Goal: Task Accomplishment & Management: Use online tool/utility

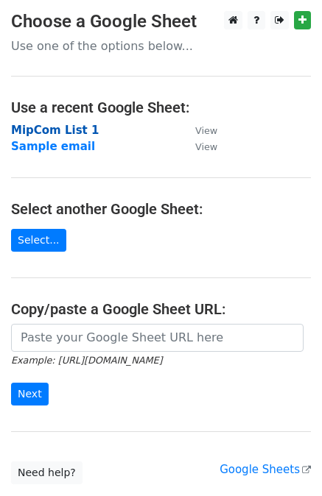
click at [35, 132] on strong "MipCom List 1" at bounding box center [55, 130] width 88 height 13
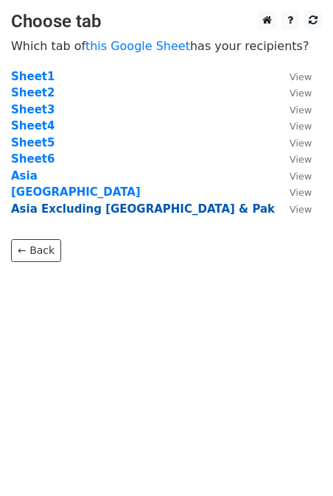
click at [47, 210] on strong "Asia Excluding India & Pak" at bounding box center [143, 209] width 264 height 13
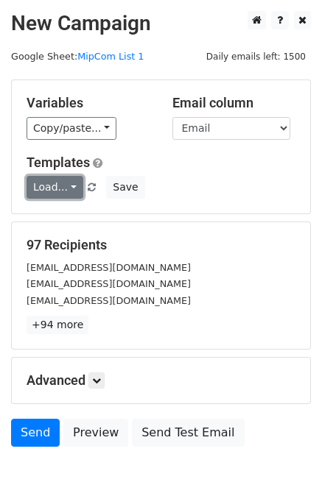
click at [67, 188] on link "Load..." at bounding box center [55, 187] width 57 height 23
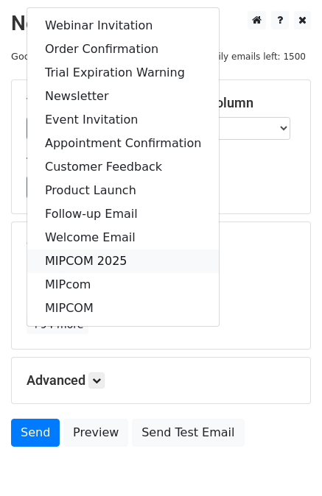
click at [77, 259] on link "MIPCOM 2025" at bounding box center [123, 262] width 192 height 24
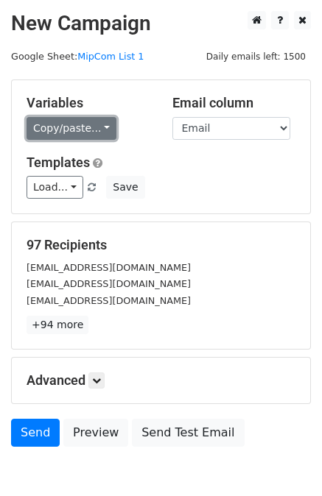
click at [77, 134] on link "Copy/paste..." at bounding box center [72, 128] width 90 height 23
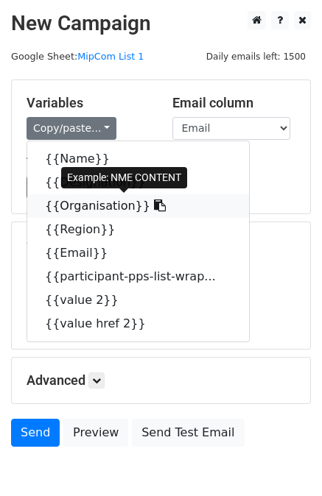
click at [154, 210] on icon at bounding box center [160, 206] width 12 height 12
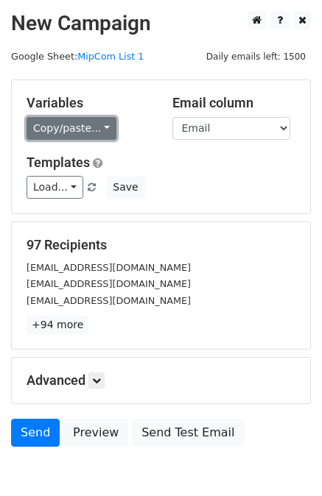
click at [100, 122] on link "Copy/paste..." at bounding box center [72, 128] width 90 height 23
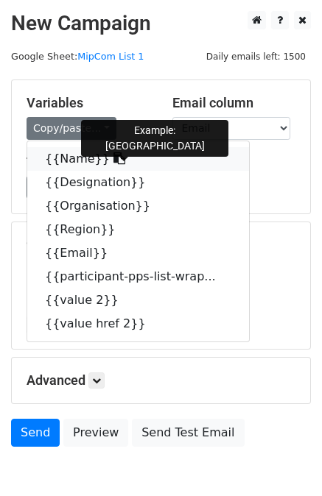
click at [113, 161] on icon at bounding box center [119, 158] width 12 height 12
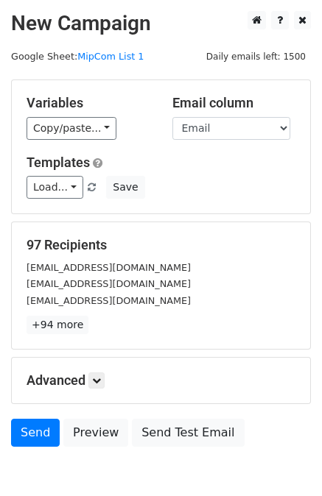
scroll to position [74, 0]
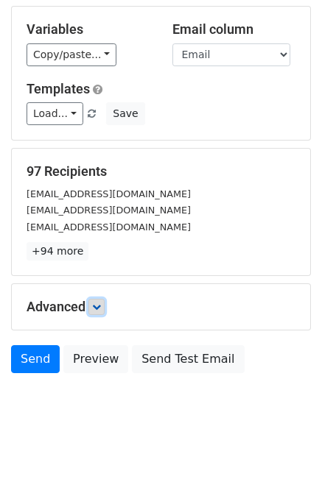
click at [101, 310] on link at bounding box center [96, 307] width 16 height 16
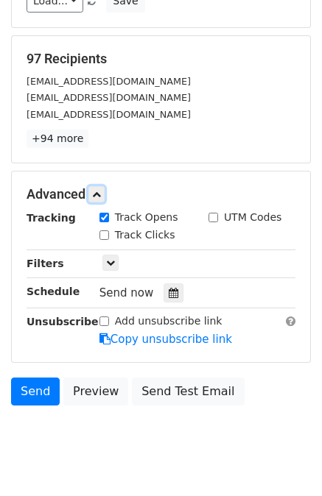
scroll to position [188, 0]
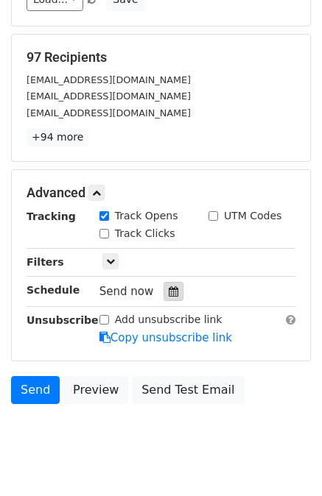
click at [169, 287] on icon at bounding box center [174, 292] width 10 height 10
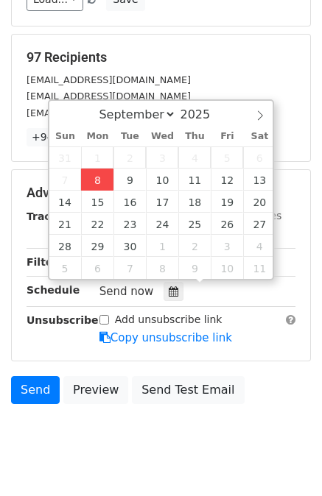
type input "[DATE] 12:00"
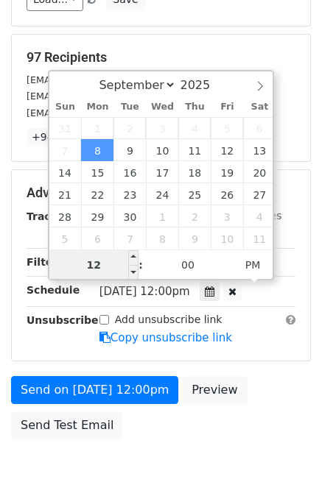
click at [105, 265] on input "12" at bounding box center [94, 264] width 90 height 29
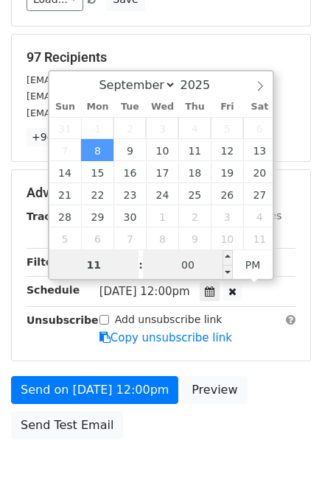
type input "11"
type input "2025-09-08 23:00"
click at [167, 271] on input "00" at bounding box center [188, 264] width 90 height 29
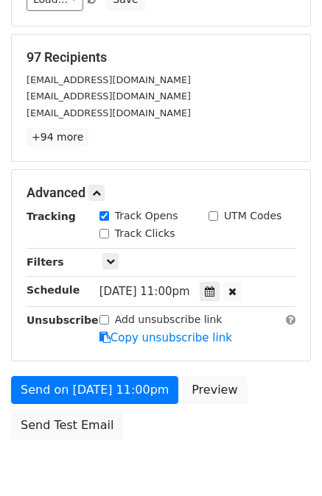
click at [267, 388] on div "Send on Sep 8 at 11:00pm Preview Send Test Email" at bounding box center [161, 411] width 322 height 71
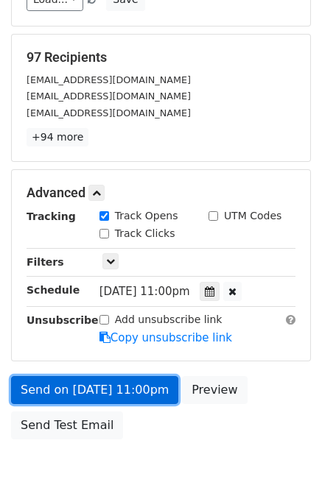
click at [133, 392] on link "Send on Sep 8 at 11:00pm" at bounding box center [94, 390] width 167 height 28
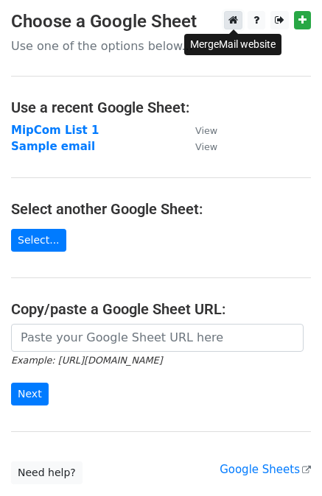
click at [231, 25] on icon at bounding box center [233, 20] width 10 height 10
click at [65, 130] on strong "MipCom List 1" at bounding box center [55, 130] width 88 height 13
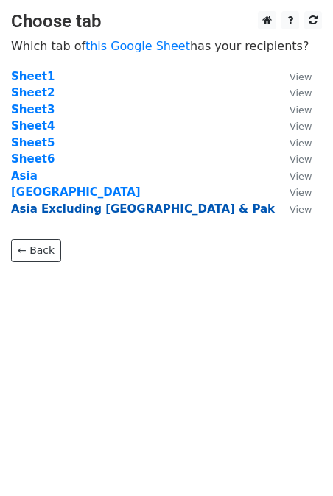
click at [44, 214] on strong "Asia Excluding India & Pak" at bounding box center [143, 209] width 264 height 13
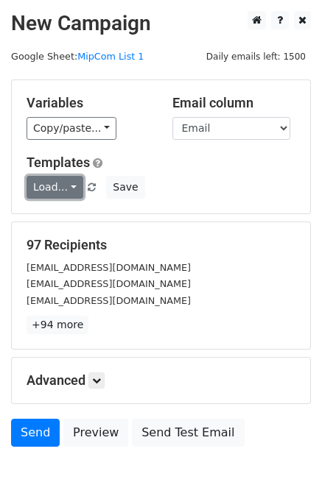
click at [73, 189] on link "Load..." at bounding box center [55, 187] width 57 height 23
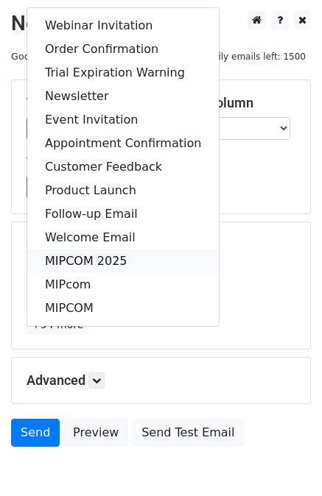
click at [84, 255] on link "MIPCOM 2025" at bounding box center [123, 262] width 192 height 24
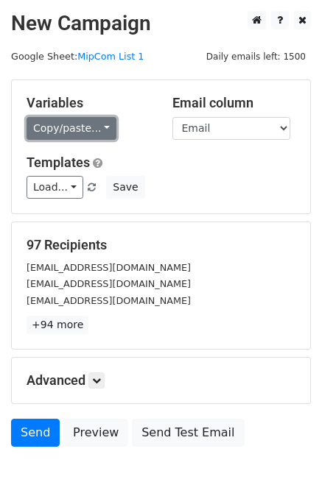
click at [98, 129] on link "Copy/paste..." at bounding box center [72, 128] width 90 height 23
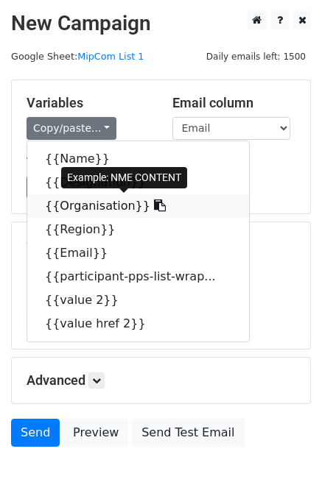
click at [154, 209] on icon at bounding box center [160, 206] width 12 height 12
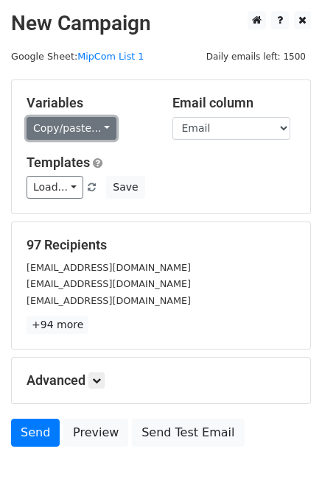
click at [98, 134] on link "Copy/paste..." at bounding box center [72, 128] width 90 height 23
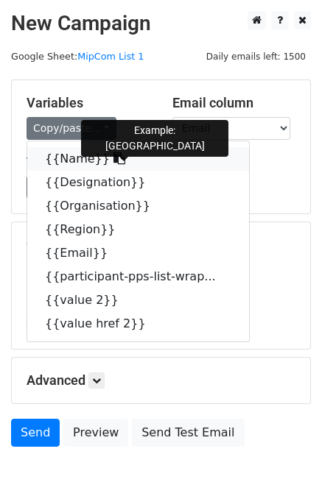
click at [113, 158] on icon at bounding box center [119, 158] width 12 height 12
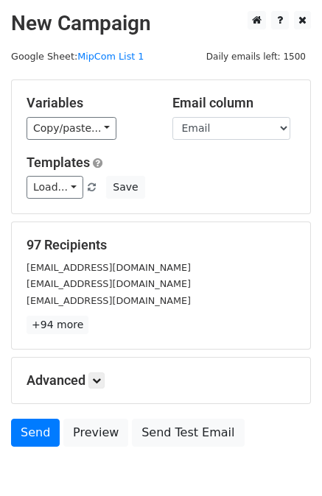
scroll to position [74, 0]
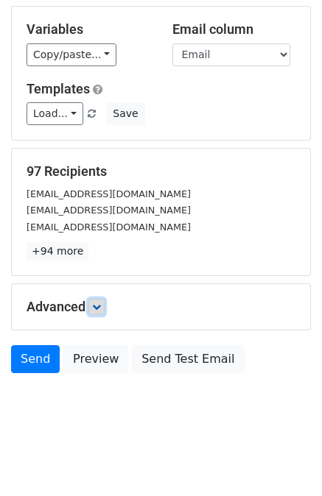
click at [98, 304] on icon at bounding box center [96, 307] width 9 height 9
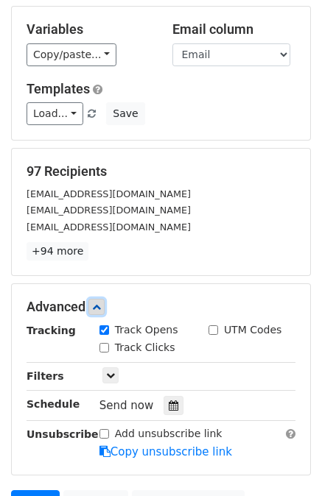
scroll to position [218, 0]
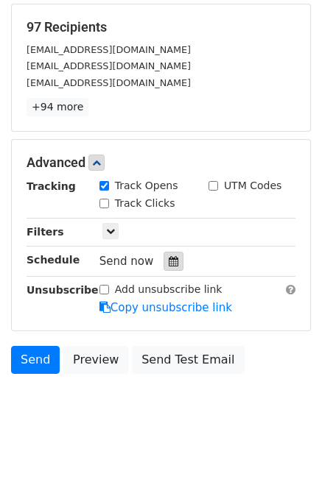
click at [173, 257] on div at bounding box center [174, 261] width 20 height 19
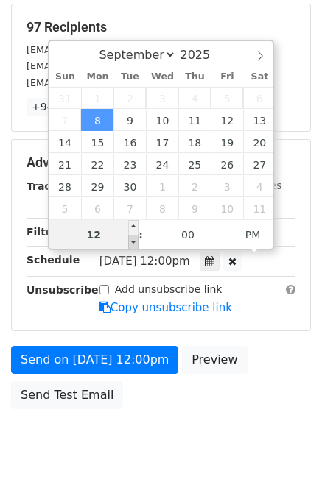
type input "[DATE] 11:00"
type input "11"
click at [136, 242] on span at bounding box center [133, 242] width 10 height 15
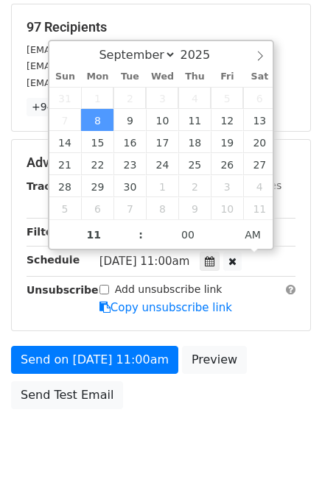
click at [259, 368] on div "Send on [DATE] 11:00am Preview Send Test Email" at bounding box center [161, 381] width 322 height 71
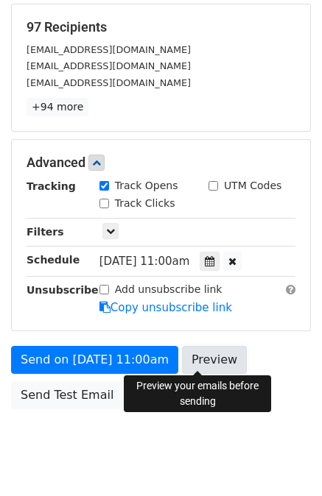
click at [211, 362] on link "Preview" at bounding box center [214, 360] width 65 height 28
click at [207, 361] on link "Preview" at bounding box center [214, 360] width 65 height 28
click at [206, 354] on link "Preview" at bounding box center [214, 360] width 65 height 28
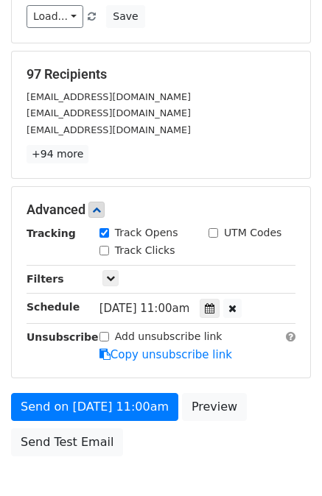
scroll to position [253, 0]
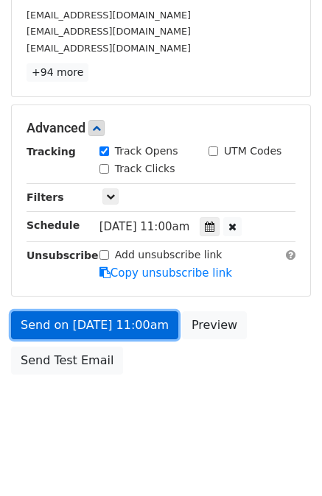
click at [137, 323] on link "Send on [DATE] 11:00am" at bounding box center [94, 326] width 167 height 28
